Goal: Information Seeking & Learning: Learn about a topic

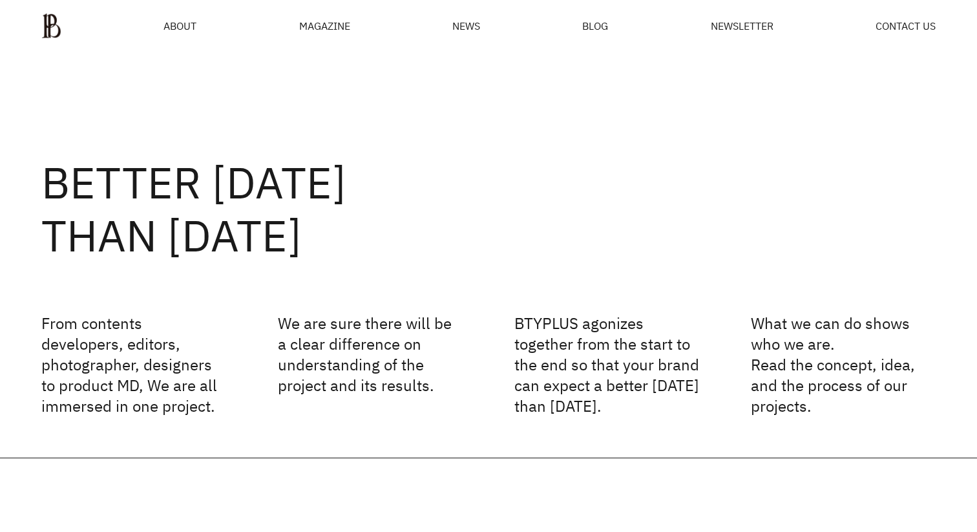
click at [466, 25] on span "NEWS" at bounding box center [466, 26] width 28 height 10
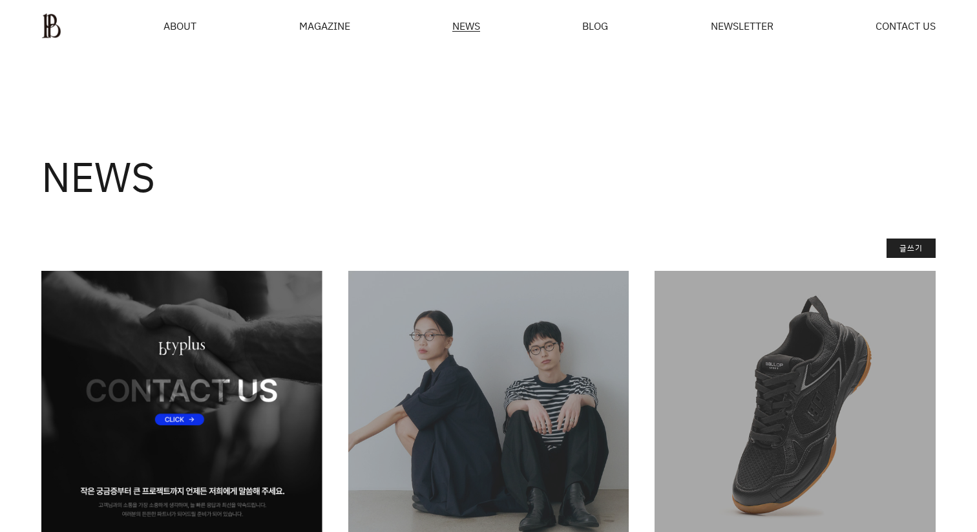
click at [220, 328] on img at bounding box center [181, 411] width 281 height 281
